Goal: Task Accomplishment & Management: Manage account settings

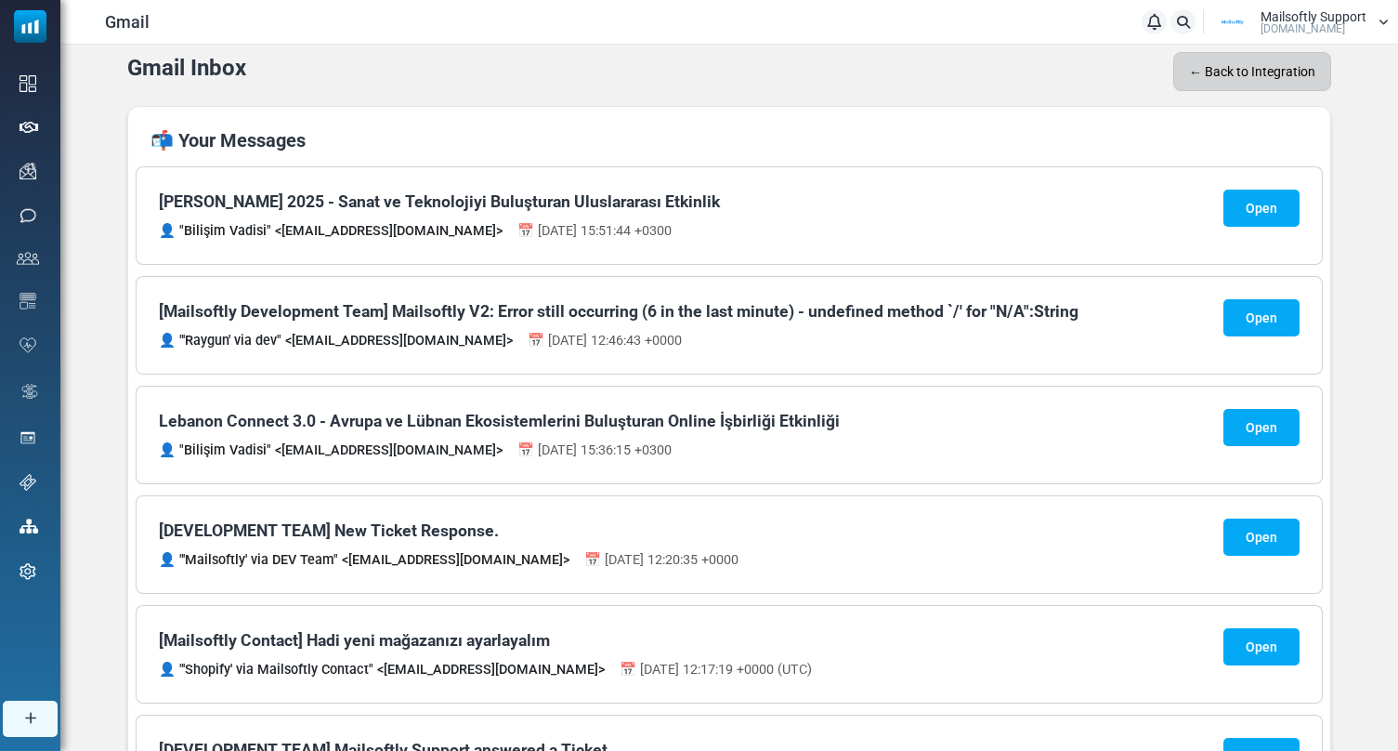
click at [1217, 60] on link "← Back to Integration" at bounding box center [1252, 71] width 158 height 39
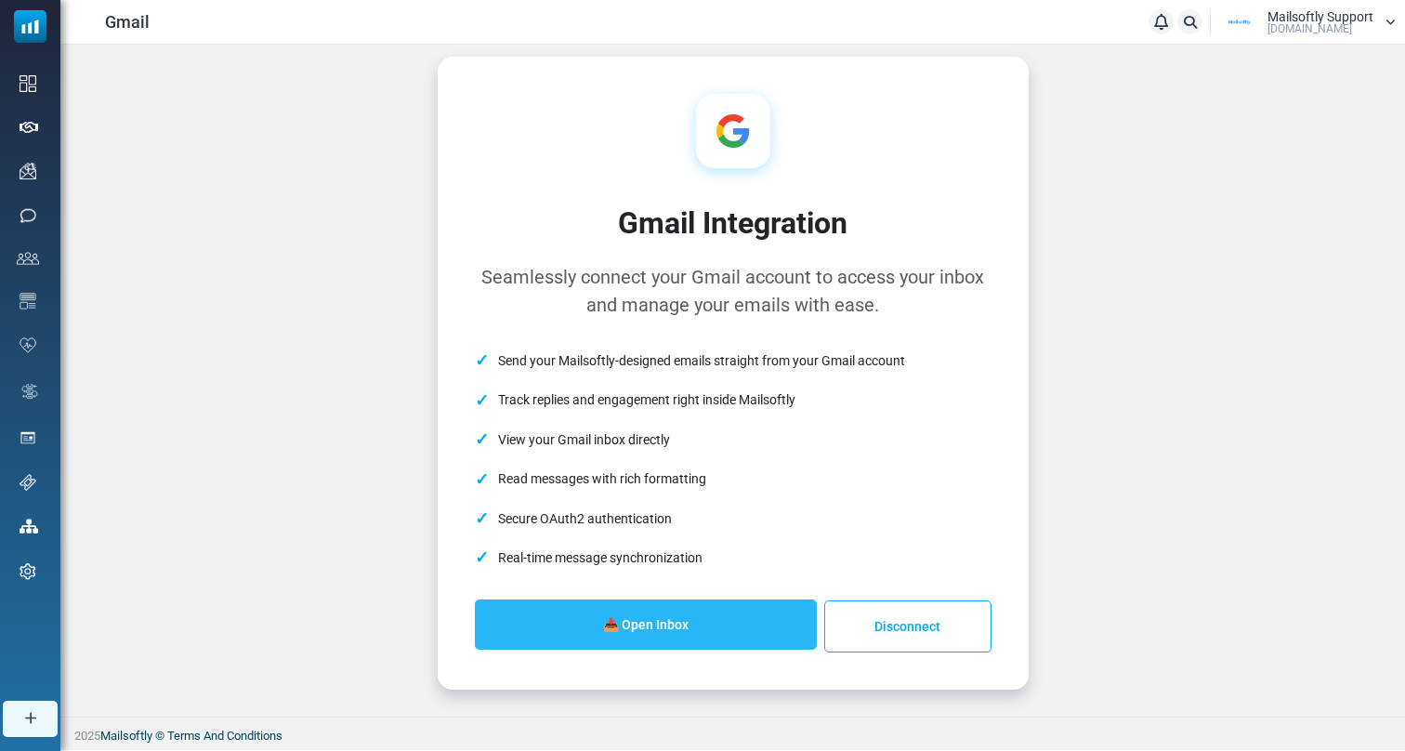
click at [707, 631] on link "📥 Open Inbox" at bounding box center [646, 624] width 342 height 50
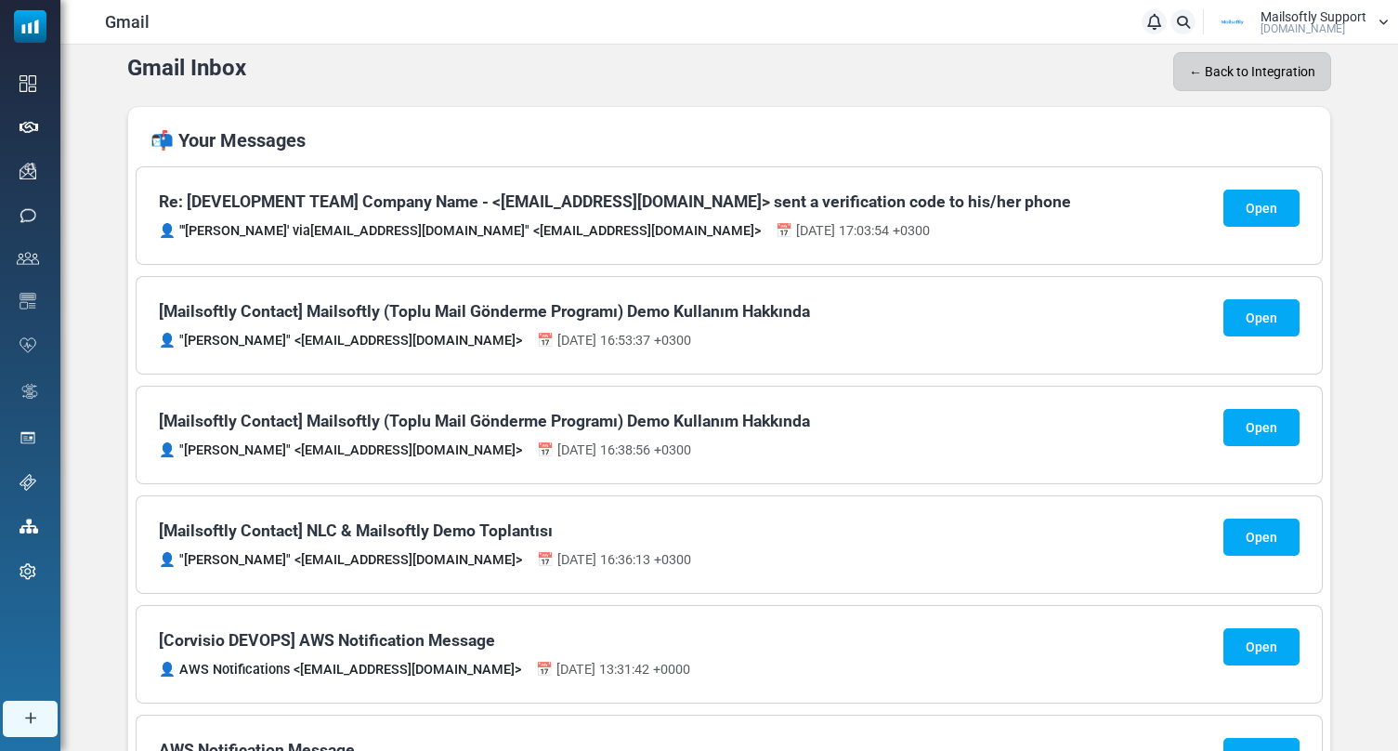
click at [1230, 79] on link "← Back to Integration" at bounding box center [1252, 71] width 158 height 39
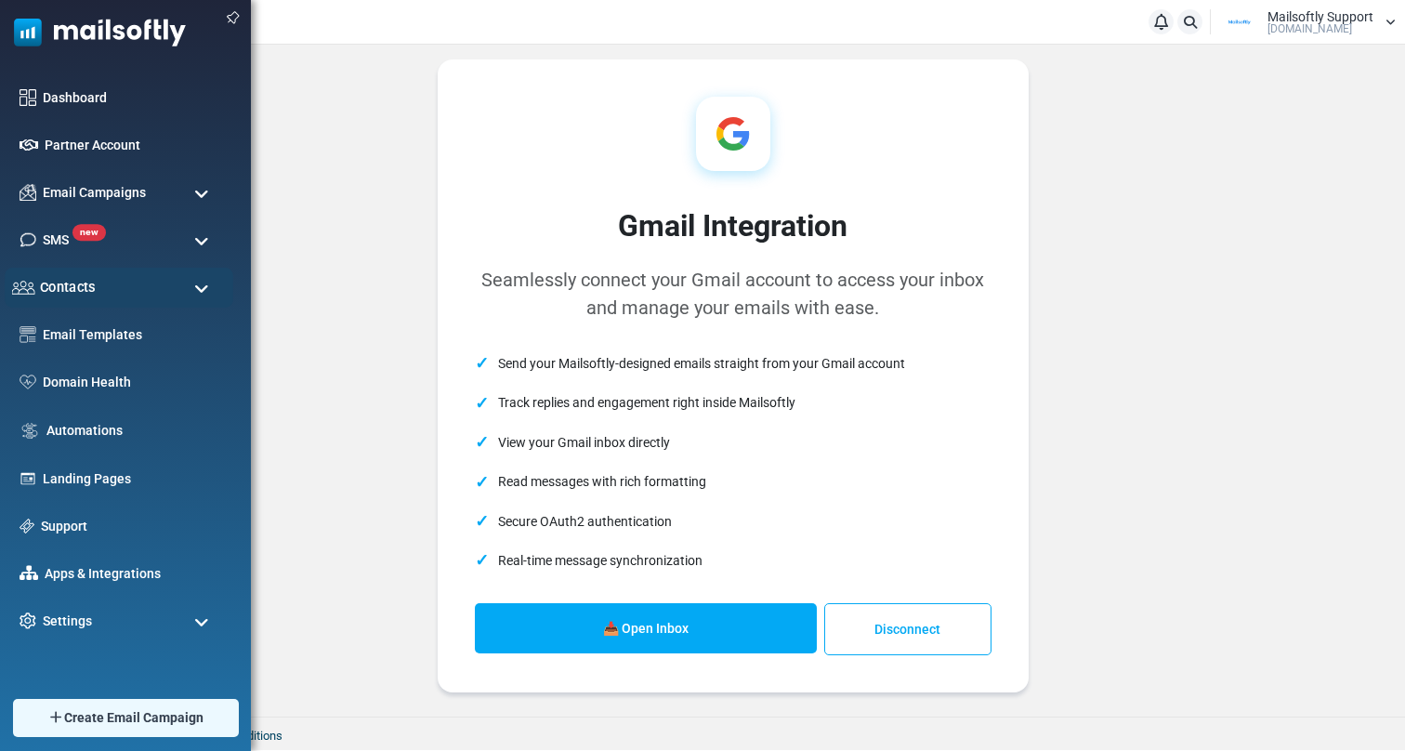
click at [131, 293] on div "Contacts" at bounding box center [119, 288] width 229 height 40
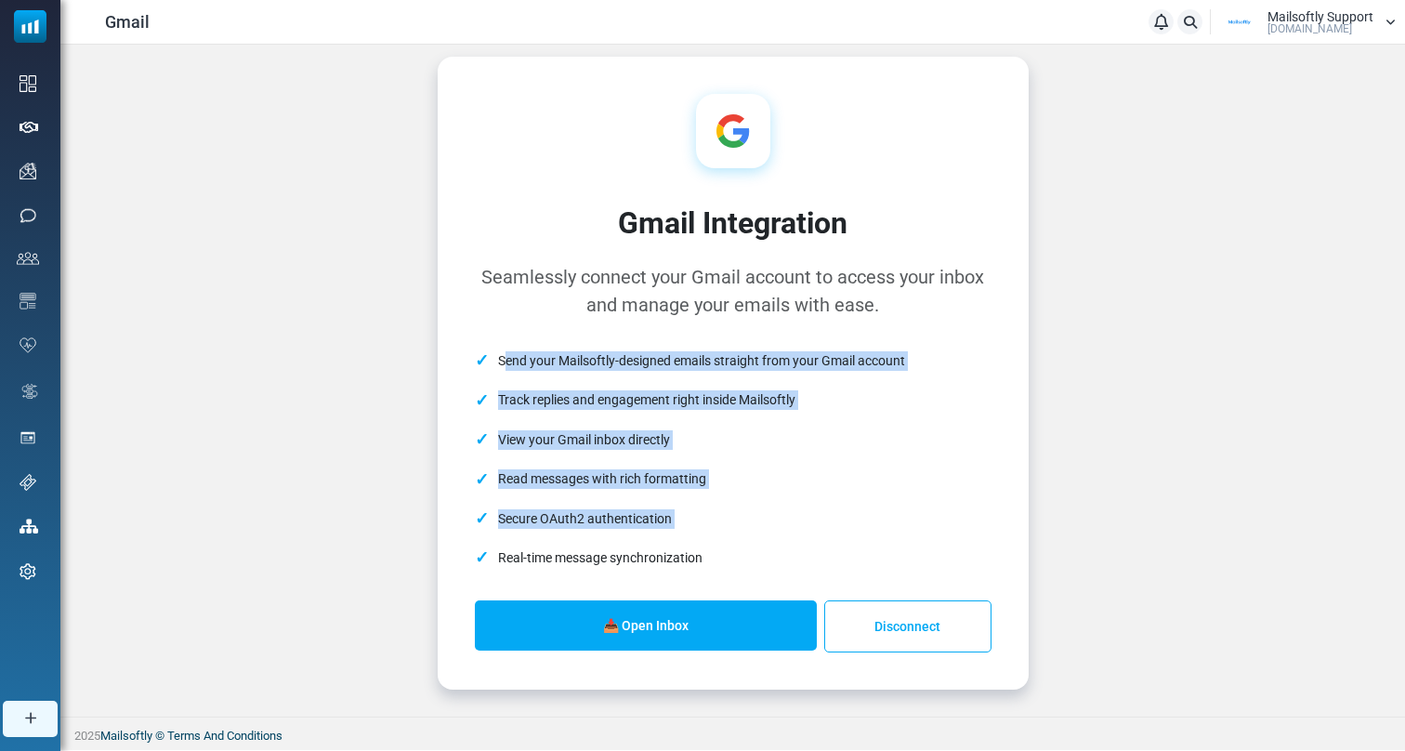
drag, startPoint x: 710, startPoint y: 570, endPoint x: 503, endPoint y: 361, distance: 293.7
click at [503, 361] on ul "Send your Mailsoftly-designed emails straight from your Gmail account Track rep…" at bounding box center [733, 459] width 517 height 236
click at [503, 361] on li "Send your Mailsoftly-designed emails straight from your Gmail account" at bounding box center [733, 360] width 517 height 39
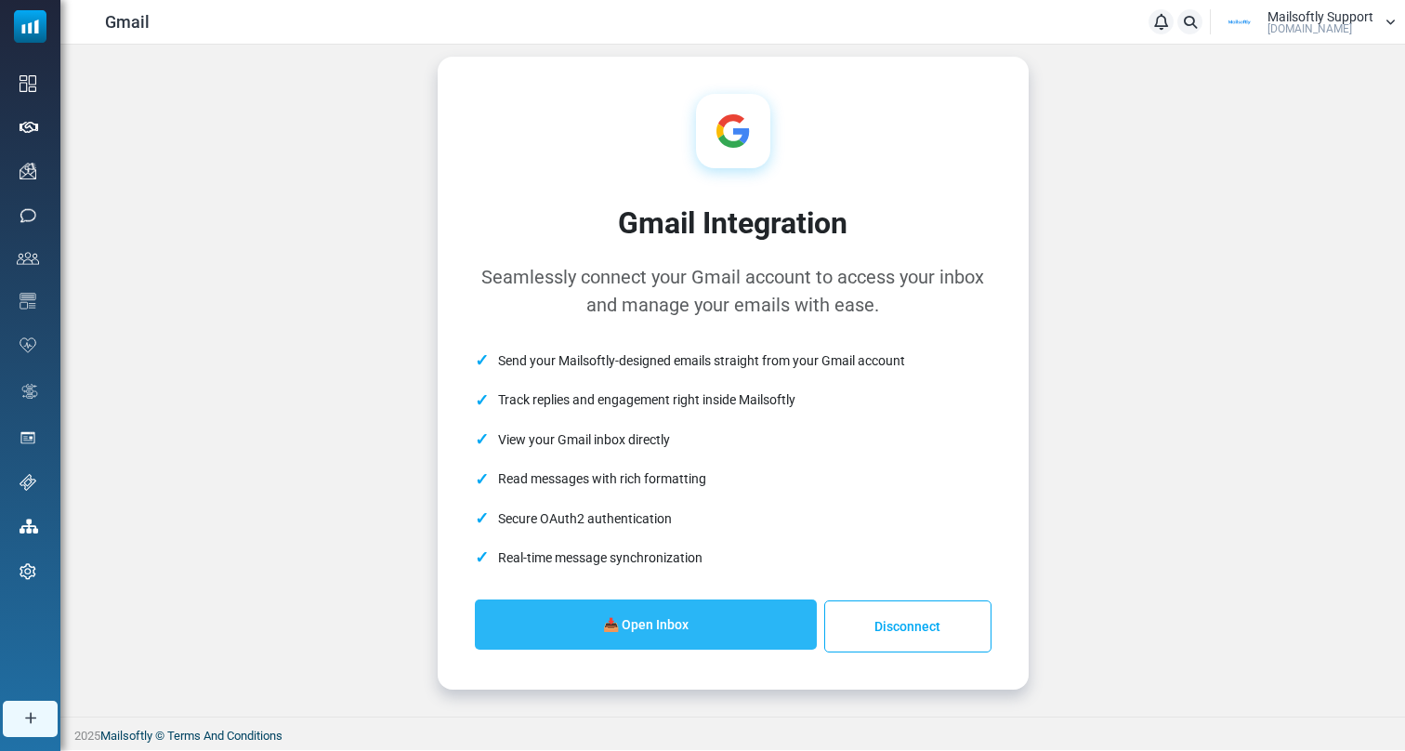
click at [698, 629] on link "📥 Open Inbox" at bounding box center [646, 624] width 342 height 50
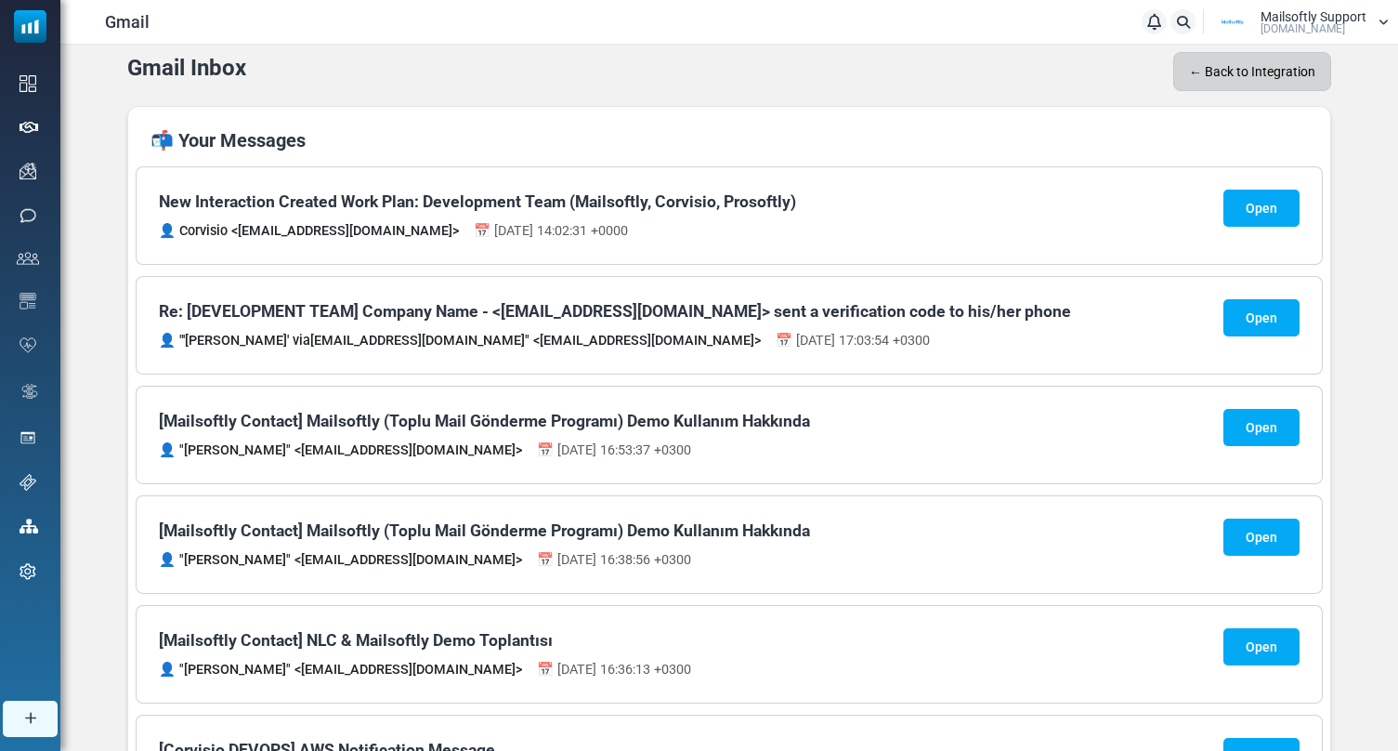
click at [1220, 81] on link "← Back to Integration" at bounding box center [1252, 71] width 158 height 39
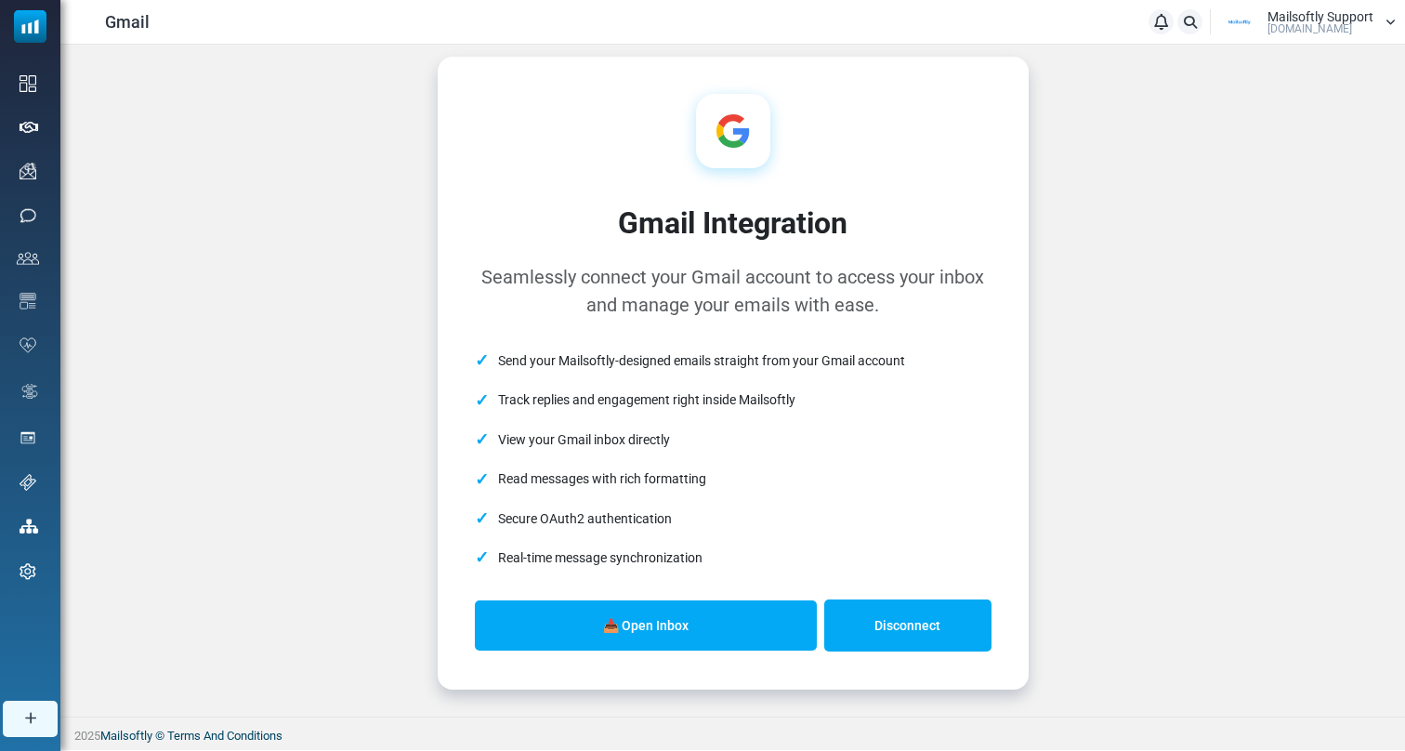
click at [926, 638] on link "Disconnect" at bounding box center [907, 625] width 167 height 52
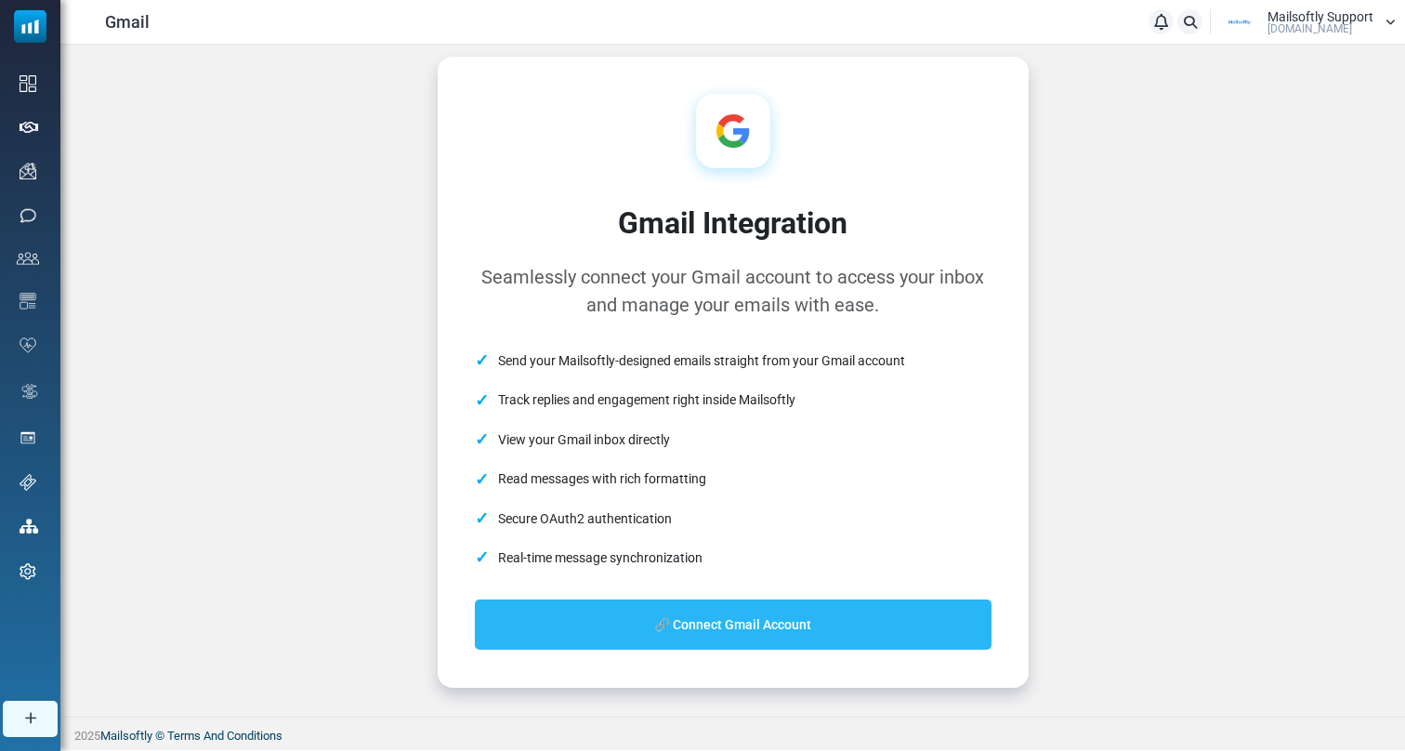
click at [698, 612] on link "🔗 Connect Gmail Account" at bounding box center [733, 624] width 517 height 50
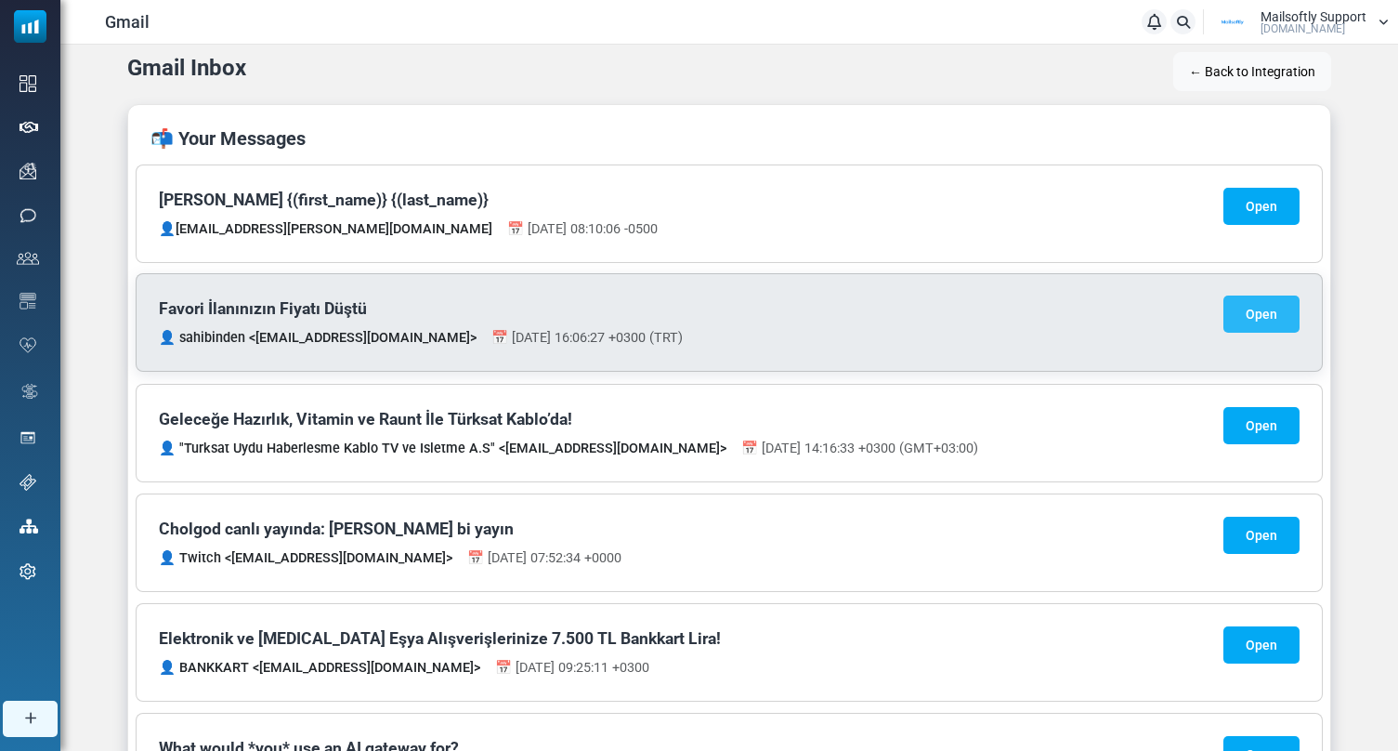
click at [1264, 321] on link "Open" at bounding box center [1262, 313] width 76 height 37
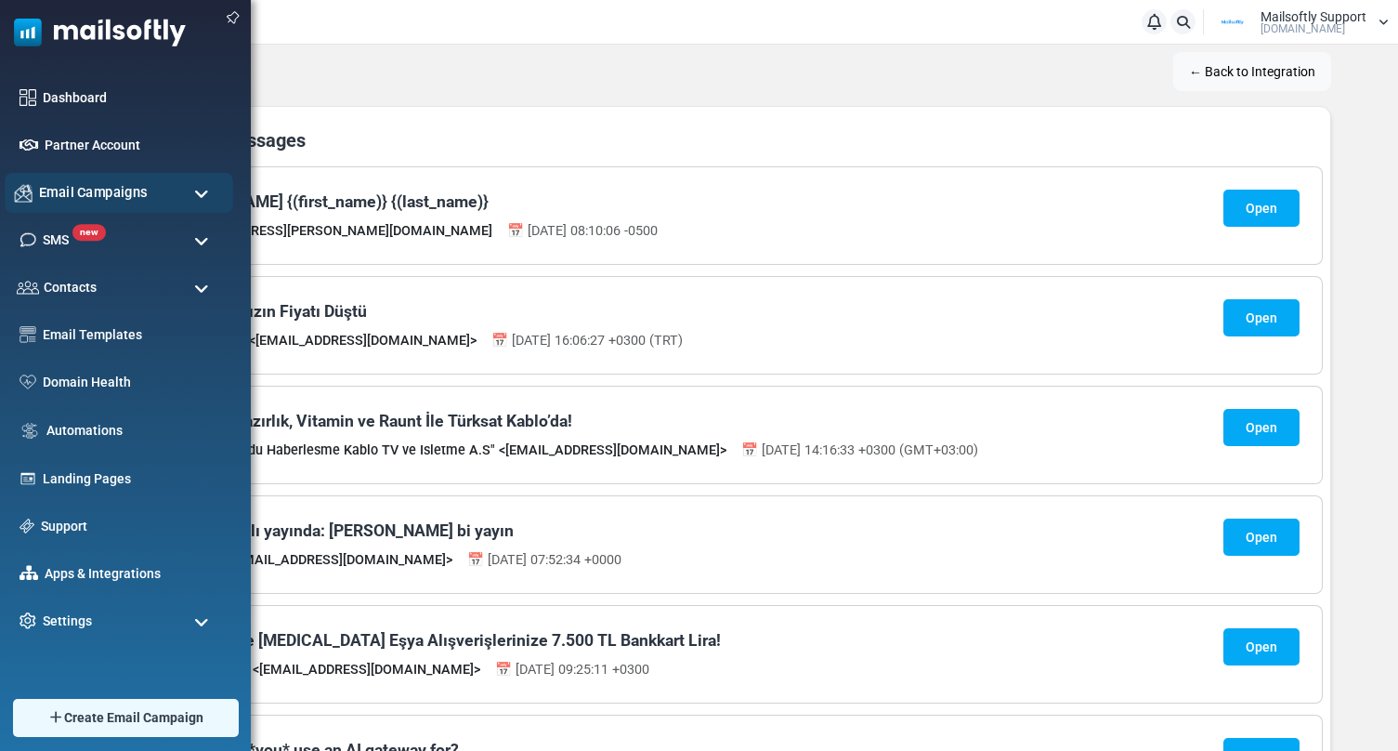
click at [193, 200] on div "Email Campaigns" at bounding box center [119, 193] width 229 height 40
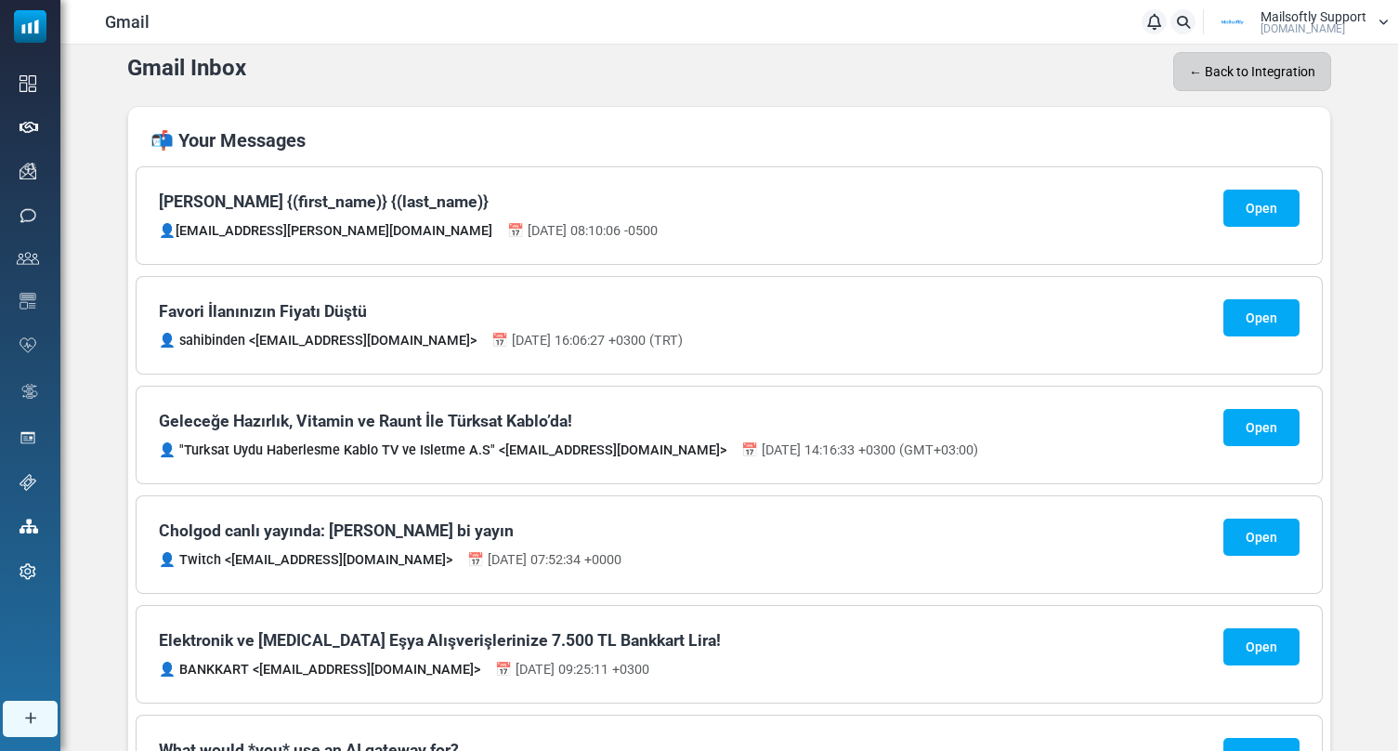
click at [1247, 68] on link "← Back to Integration" at bounding box center [1252, 71] width 158 height 39
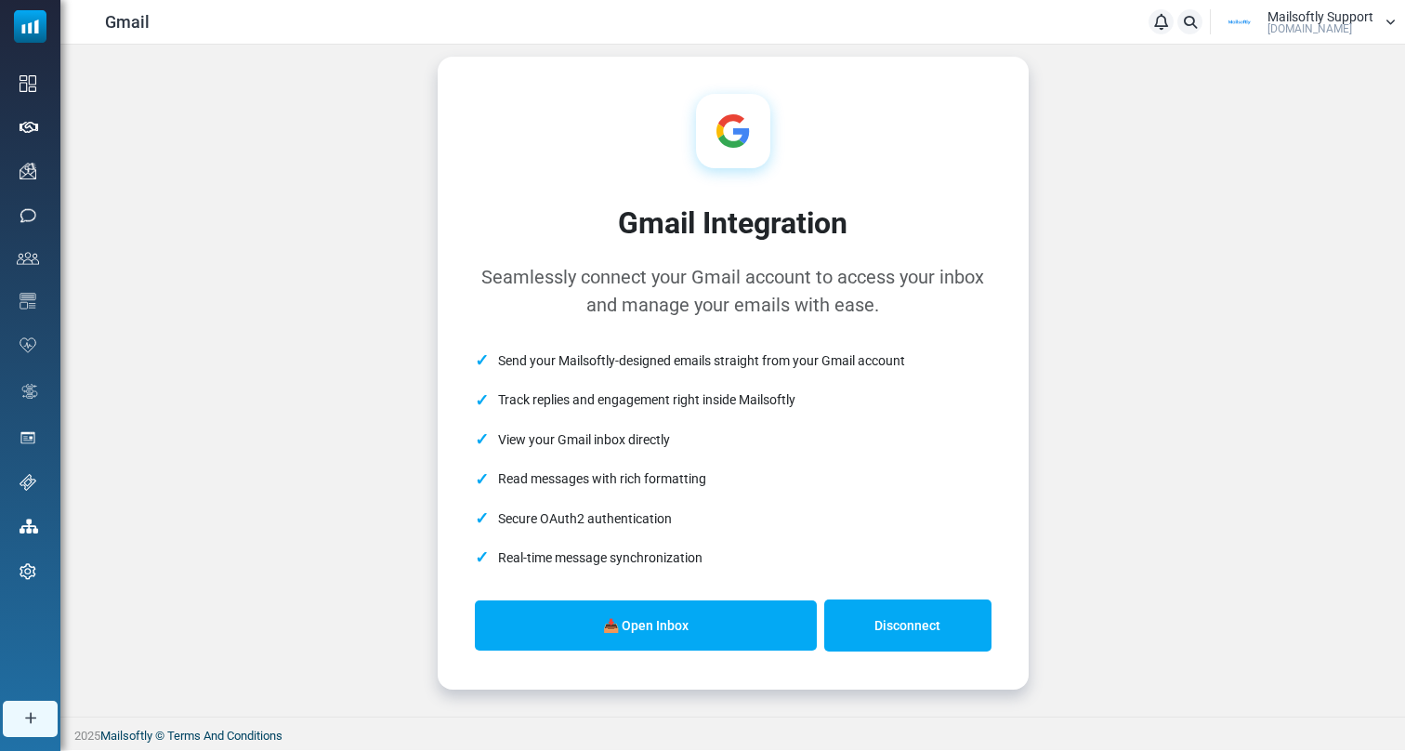
click at [874, 628] on link "Disconnect" at bounding box center [907, 625] width 167 height 52
